Goal: Transaction & Acquisition: Book appointment/travel/reservation

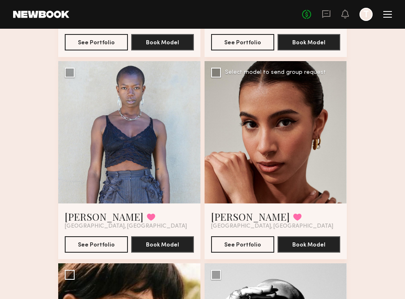
scroll to position [416, 0]
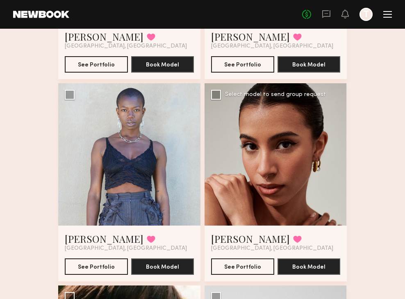
click at [255, 131] on div at bounding box center [275, 154] width 142 height 142
click at [274, 154] on div at bounding box center [275, 154] width 142 height 142
click at [245, 266] on button "See Portfolio" at bounding box center [242, 266] width 63 height 16
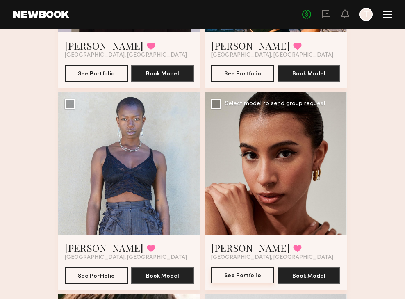
scroll to position [405, 0]
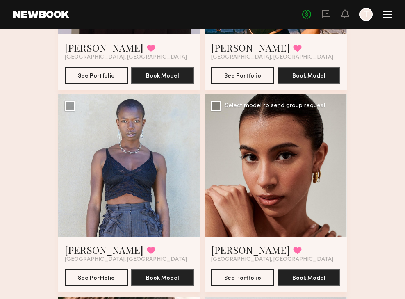
click at [276, 195] on div at bounding box center [275, 165] width 142 height 142
click at [290, 111] on div at bounding box center [275, 165] width 142 height 142
click at [242, 251] on link "[PERSON_NAME]" at bounding box center [250, 249] width 79 height 13
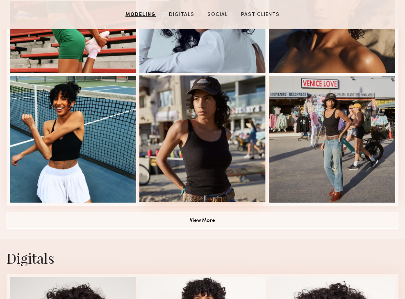
scroll to position [570, 0]
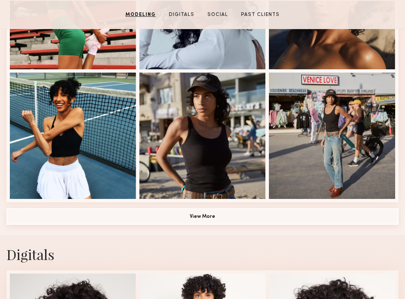
click at [201, 215] on button "View More" at bounding box center [202, 216] width 391 height 16
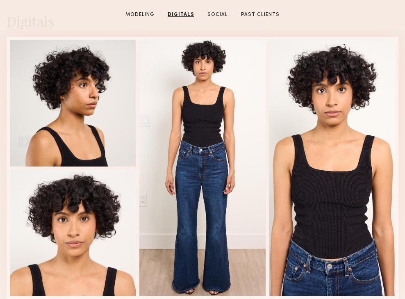
scroll to position [1712, 0]
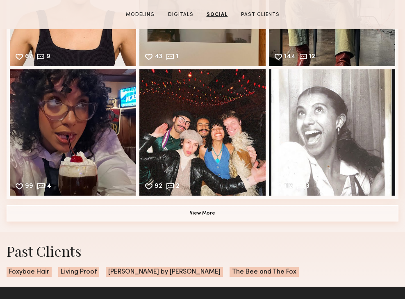
click at [228, 215] on button "View More" at bounding box center [202, 213] width 391 height 16
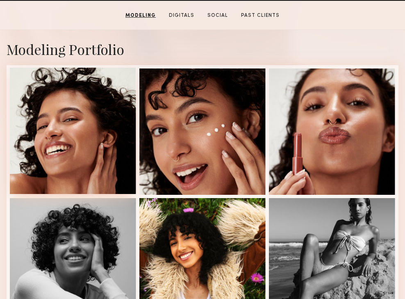
scroll to position [168, 0]
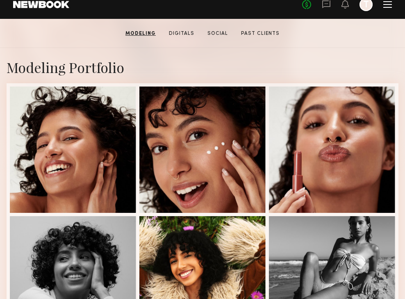
drag, startPoint x: 163, startPoint y: 47, endPoint x: 157, endPoint y: 41, distance: 7.5
click at [162, 47] on section "Noelani M. Modeling Digitals Social Past Clients Message Book Model" at bounding box center [202, 33] width 405 height 29
click at [144, 33] on link "Modeling" at bounding box center [140, 33] width 37 height 7
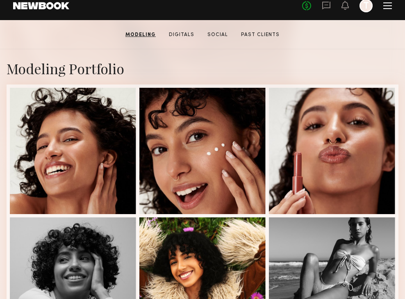
scroll to position [166, 0]
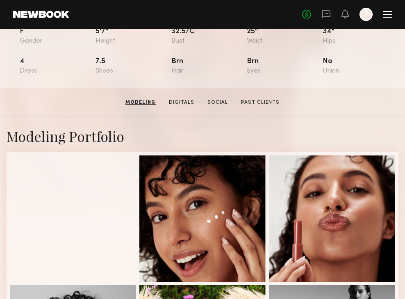
scroll to position [59, 0]
